Goal: Information Seeking & Learning: Learn about a topic

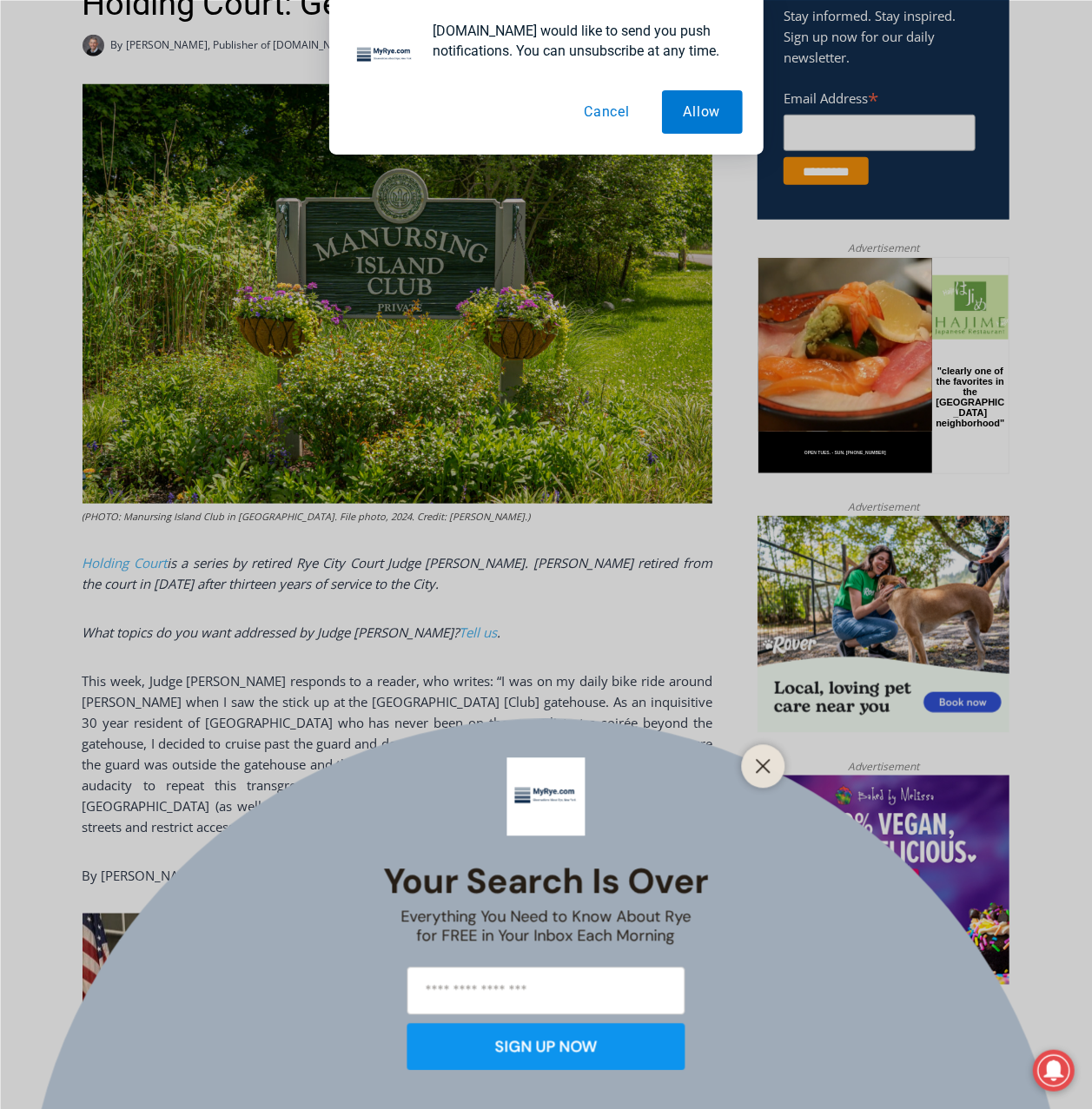
click at [617, 108] on button "Cancel" at bounding box center [607, 112] width 89 height 44
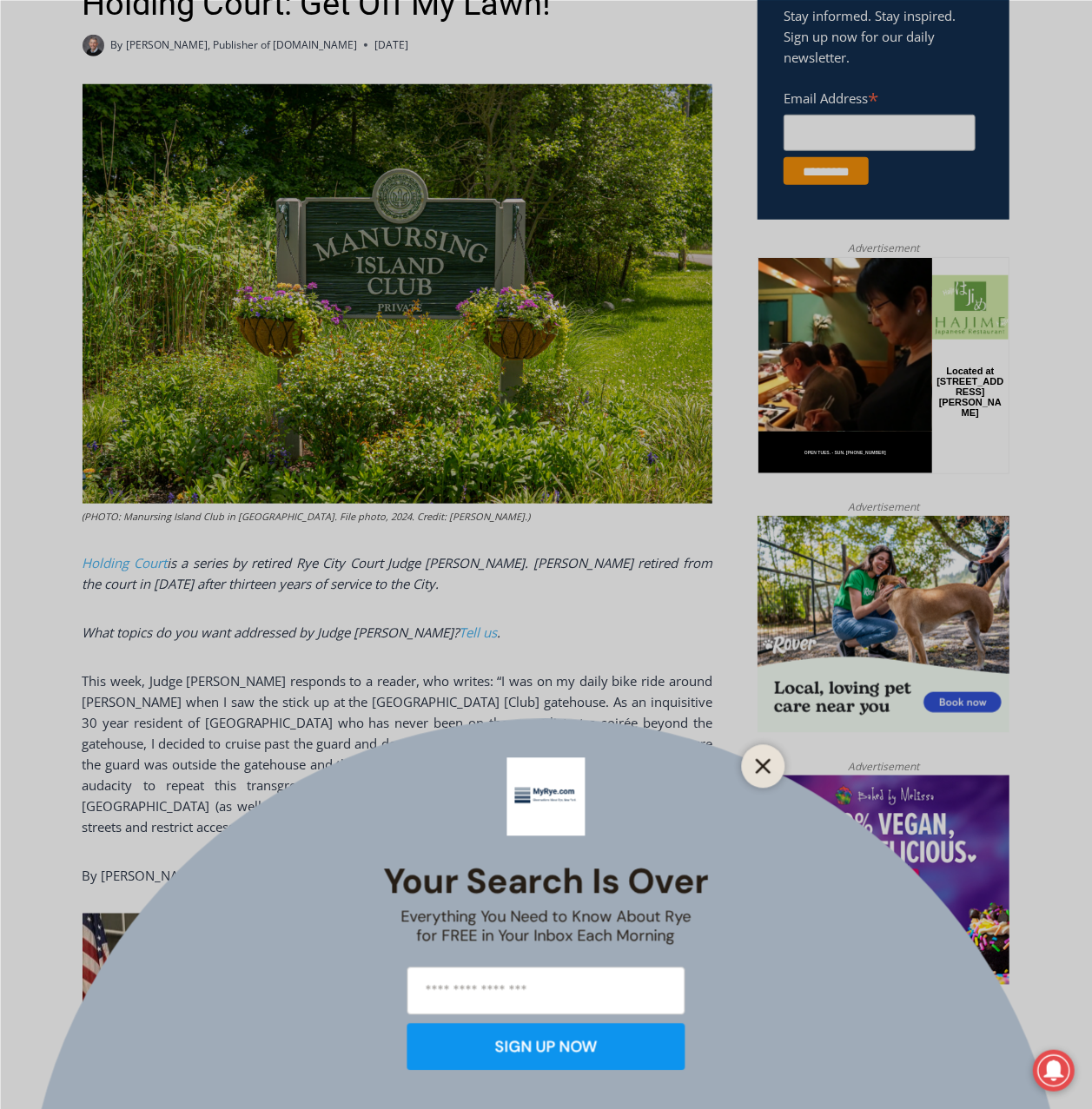
click at [762, 763] on icon "Close" at bounding box center [763, 766] width 15 height 15
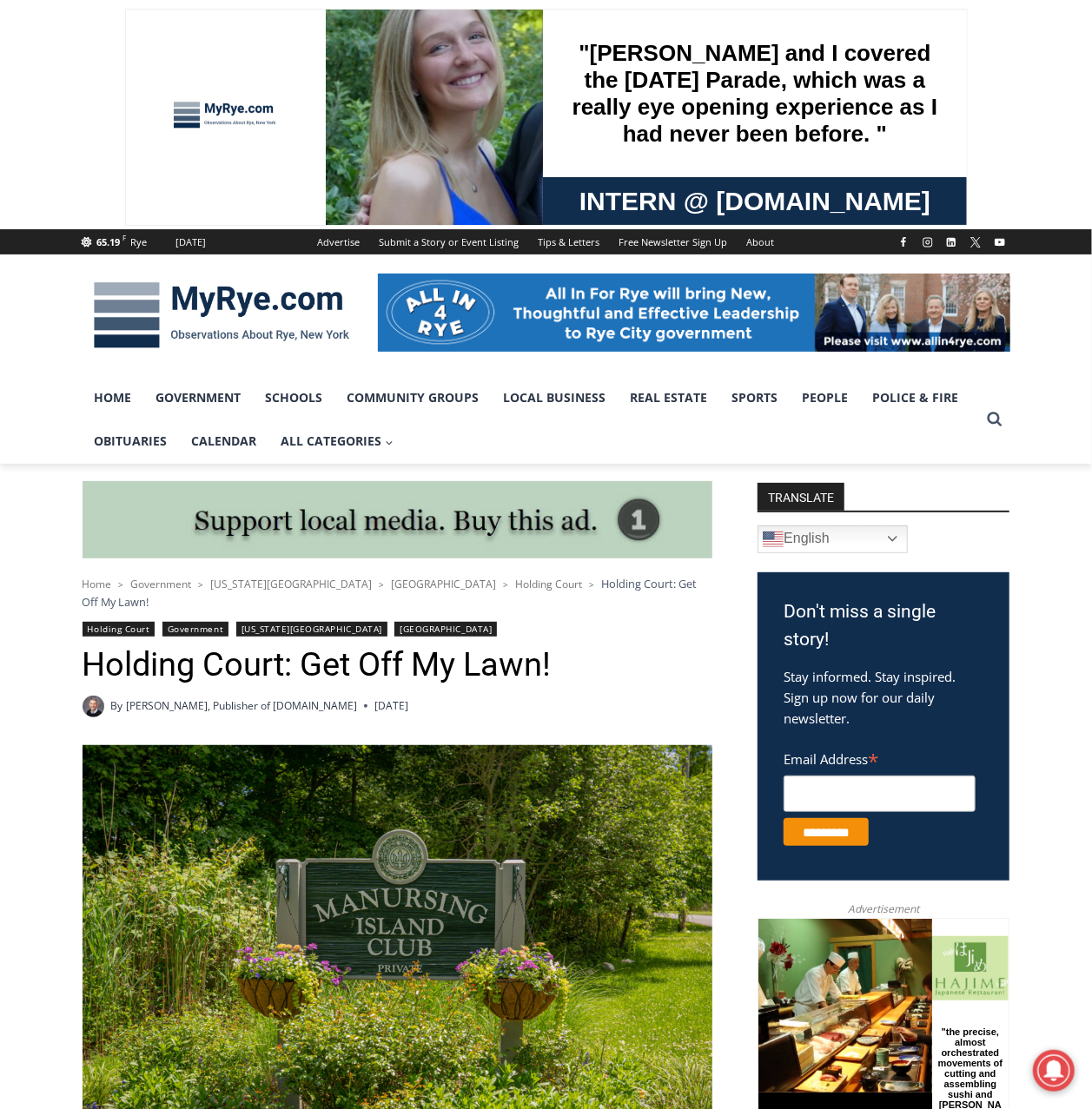
click at [188, 300] on img at bounding box center [221, 315] width 278 height 90
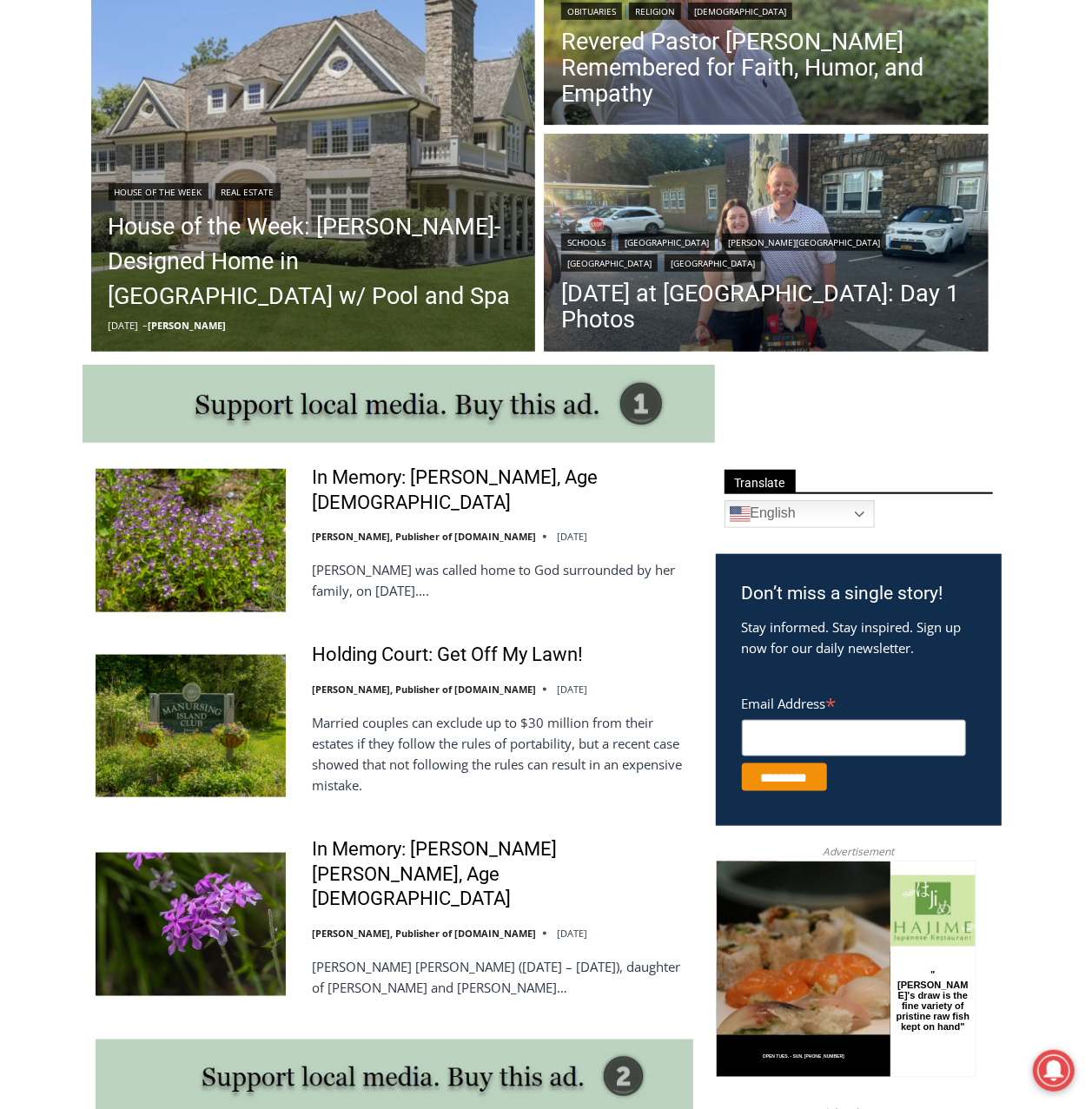
click at [504, 754] on p "Married couples can exclude up to $30 million from their estates if they follow…" at bounding box center [502, 753] width 382 height 83
click at [417, 734] on p "Married couples can exclude up to $30 million from their estates if they follow…" at bounding box center [502, 753] width 382 height 83
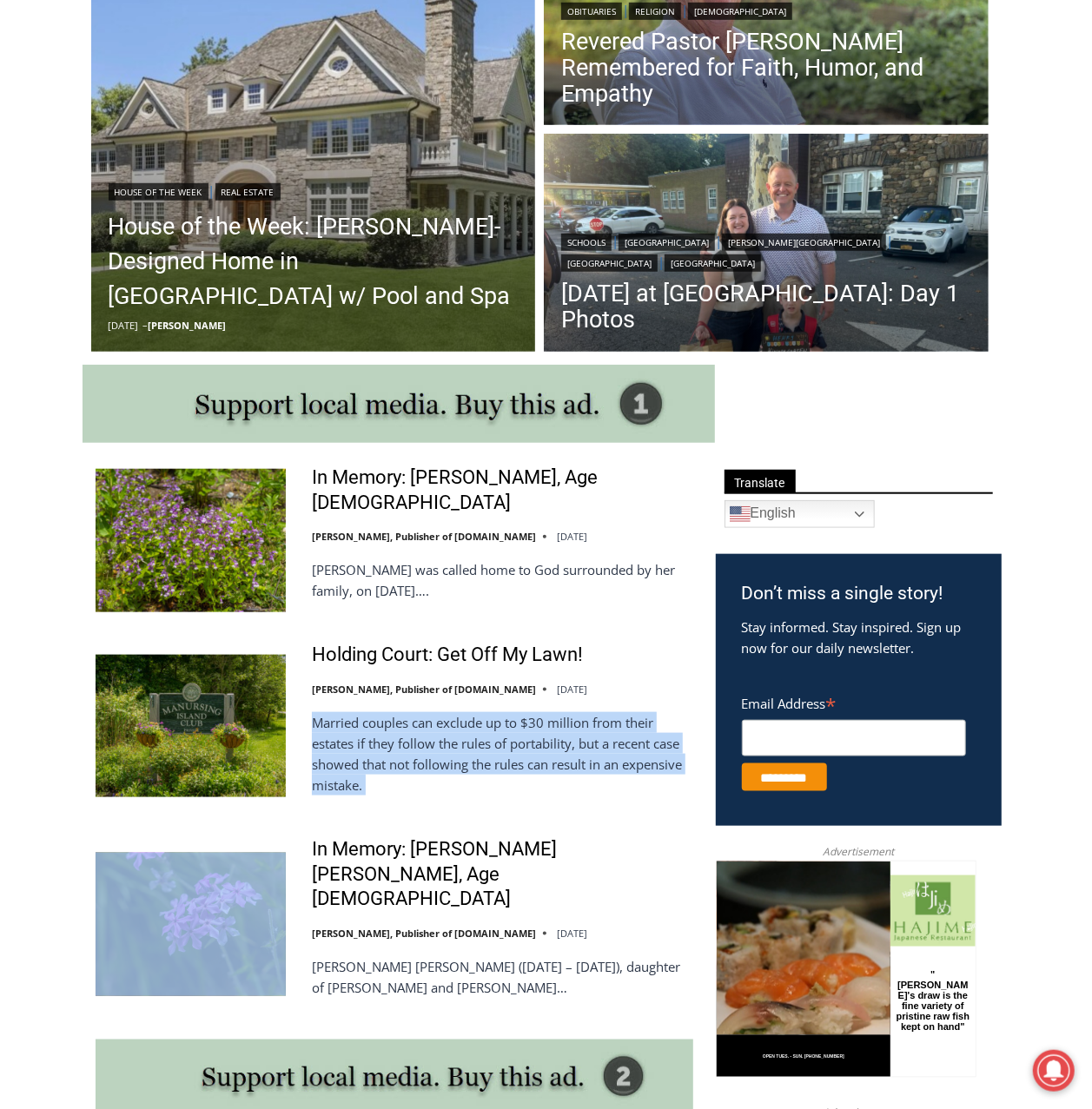
click at [417, 734] on p "Married couples can exclude up to $30 million from their estates if they follow…" at bounding box center [502, 753] width 382 height 83
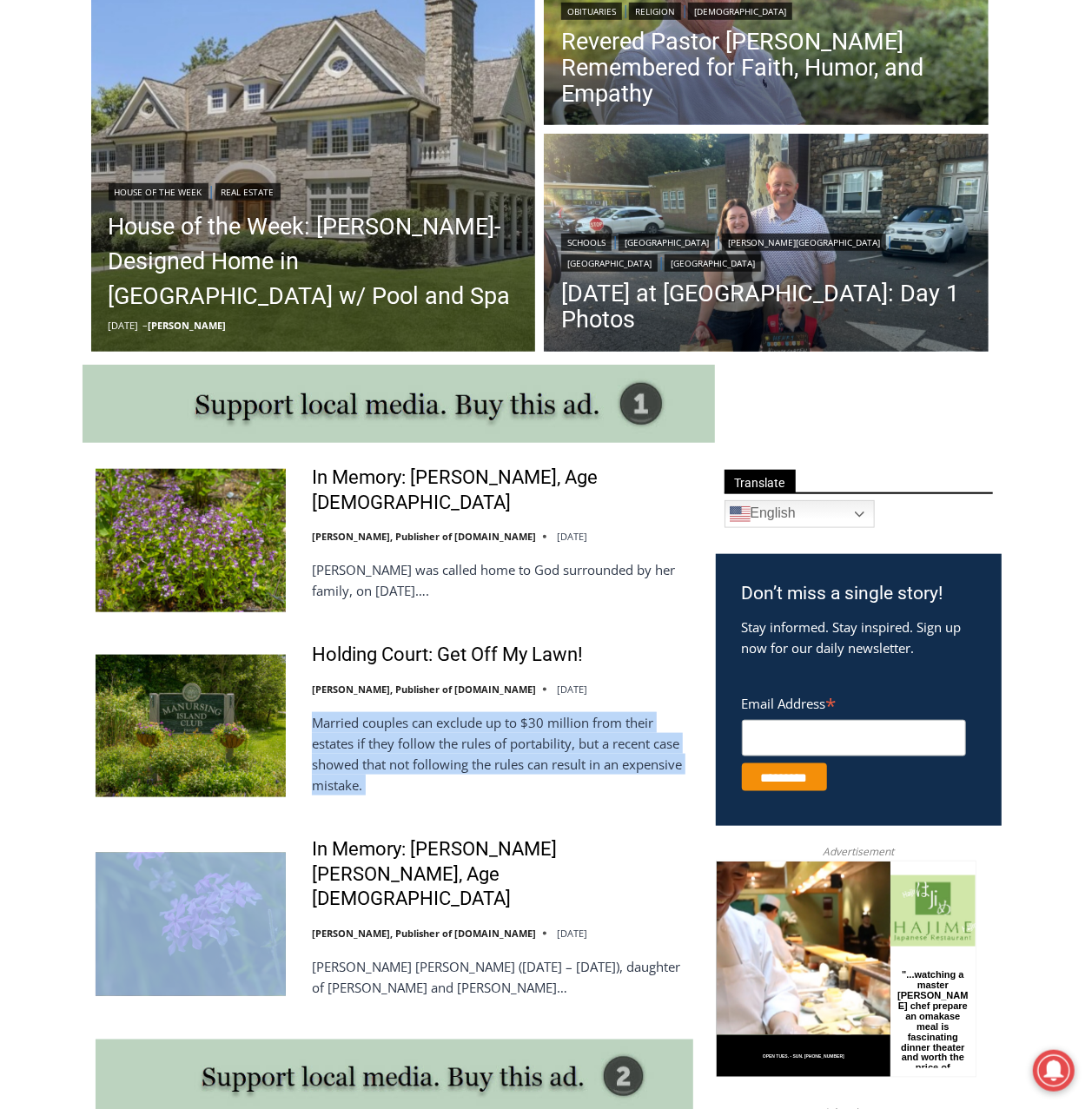
click at [449, 736] on p "Married couples can exclude up to $30 million from their estates if they follow…" at bounding box center [502, 753] width 382 height 83
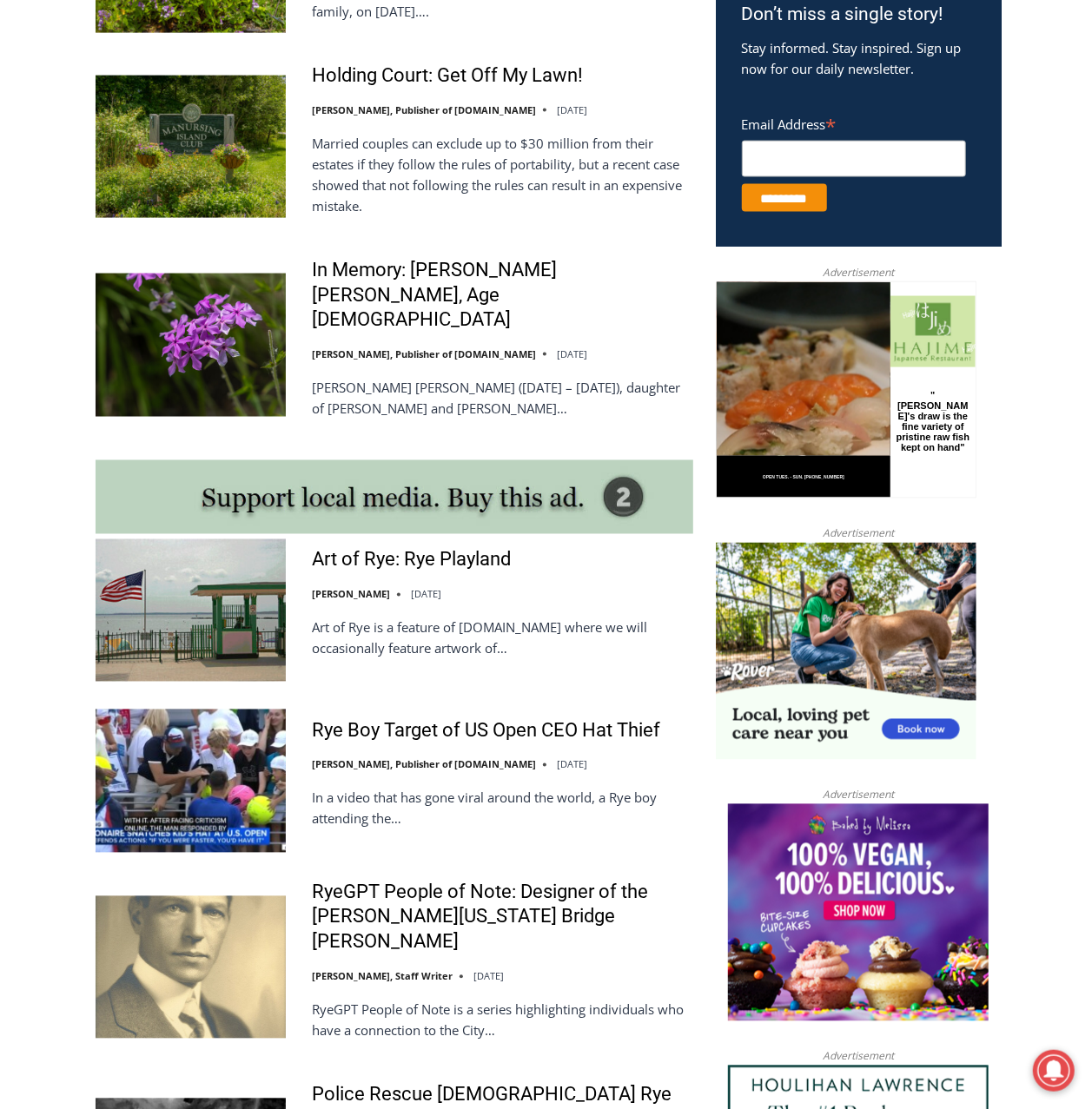
scroll to position [1041, 0]
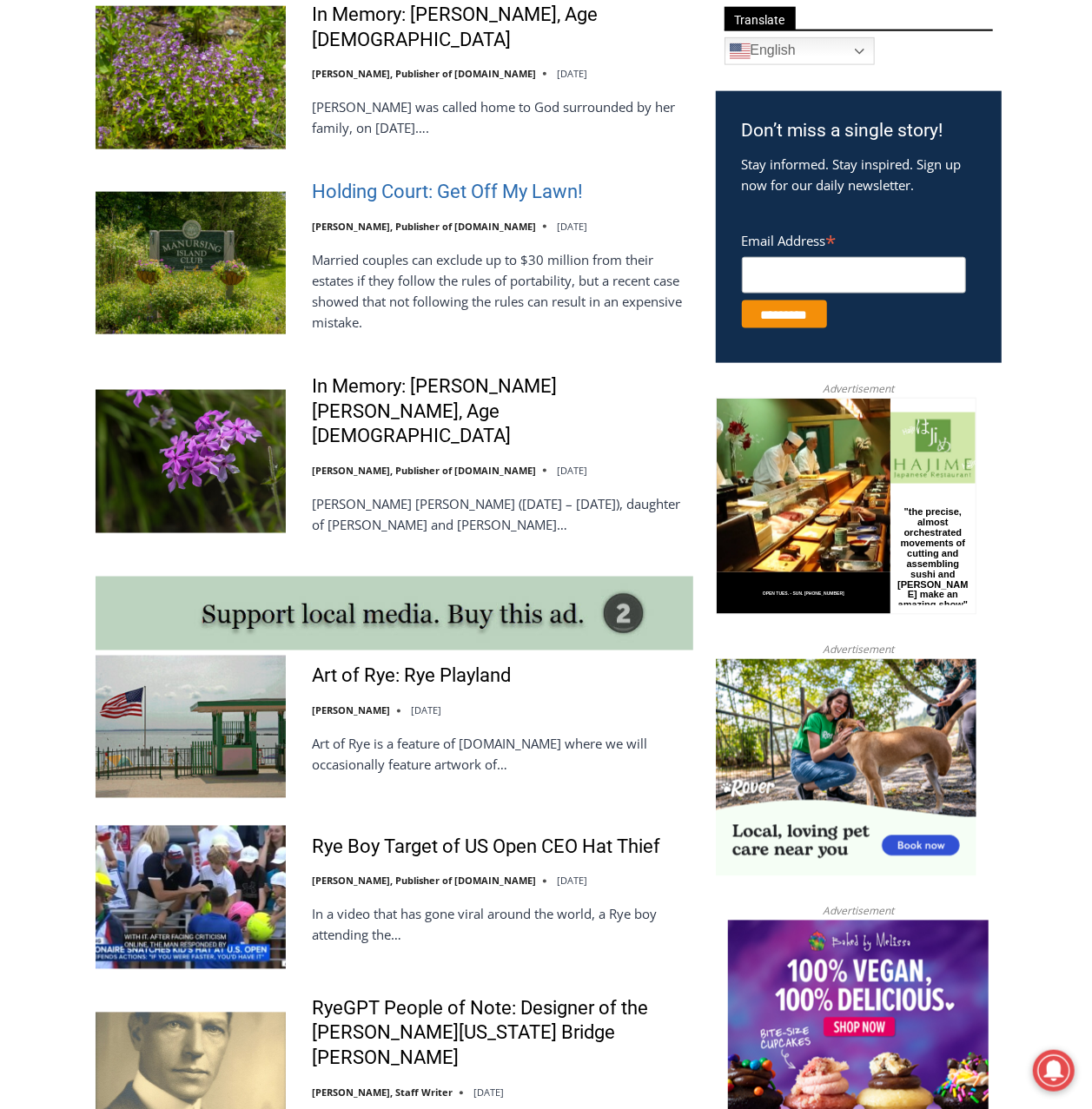
click at [438, 189] on link "Holding Court: Get Off My Lawn!" at bounding box center [447, 192] width 271 height 25
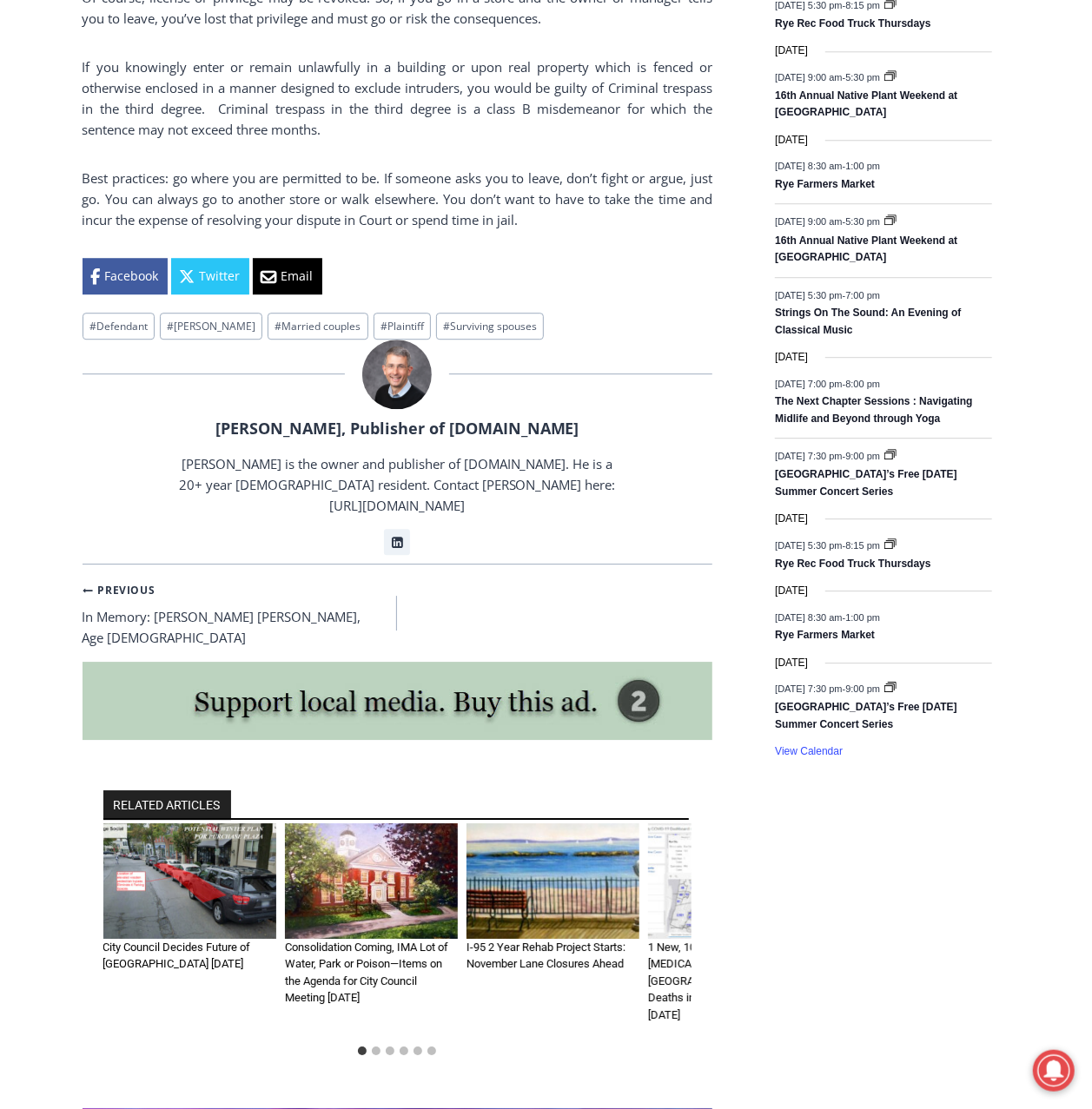
scroll to position [2065, 0]
